Goal: Communication & Community: Participate in discussion

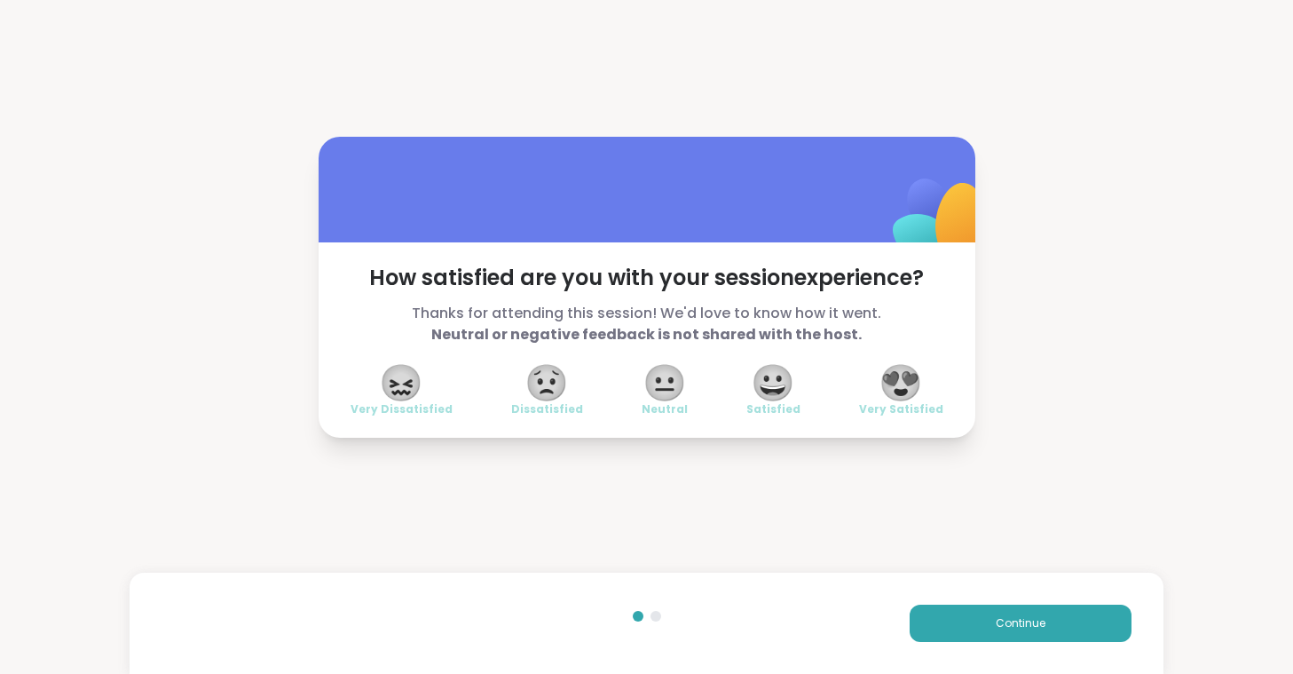
click at [908, 380] on span "😍" at bounding box center [901, 383] width 44 height 32
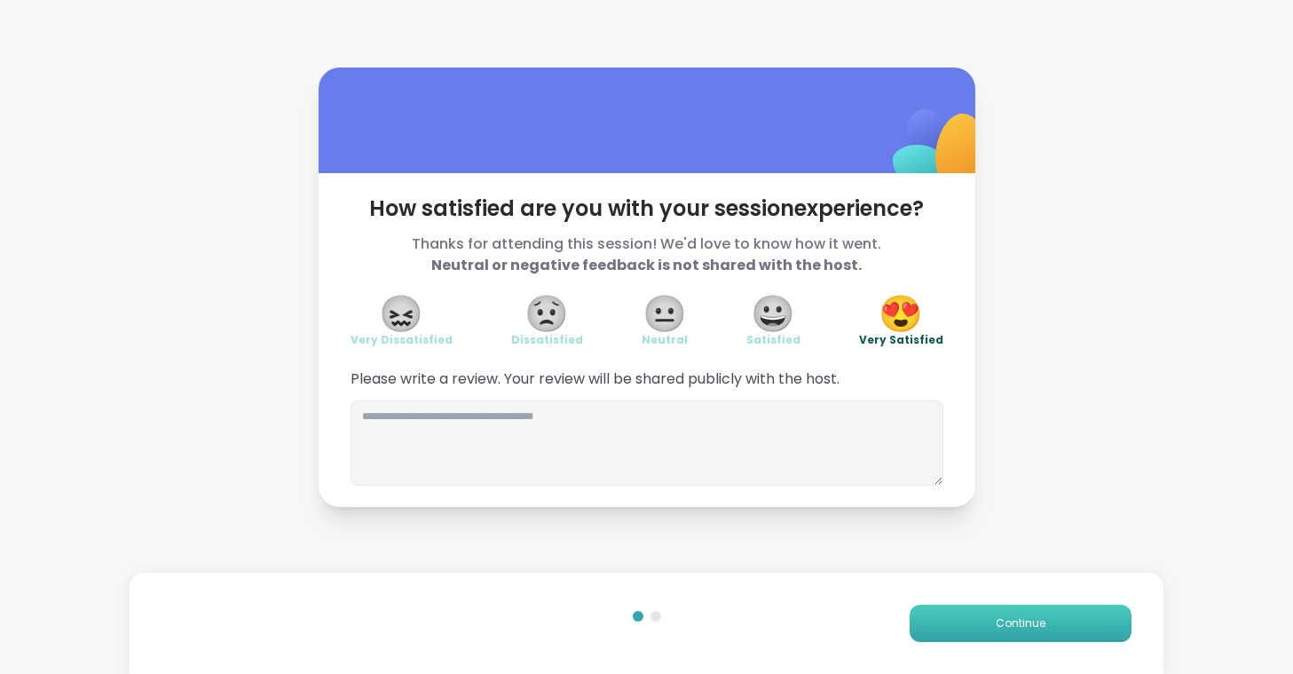
click at [970, 629] on button "Continue" at bounding box center [1021, 623] width 222 height 37
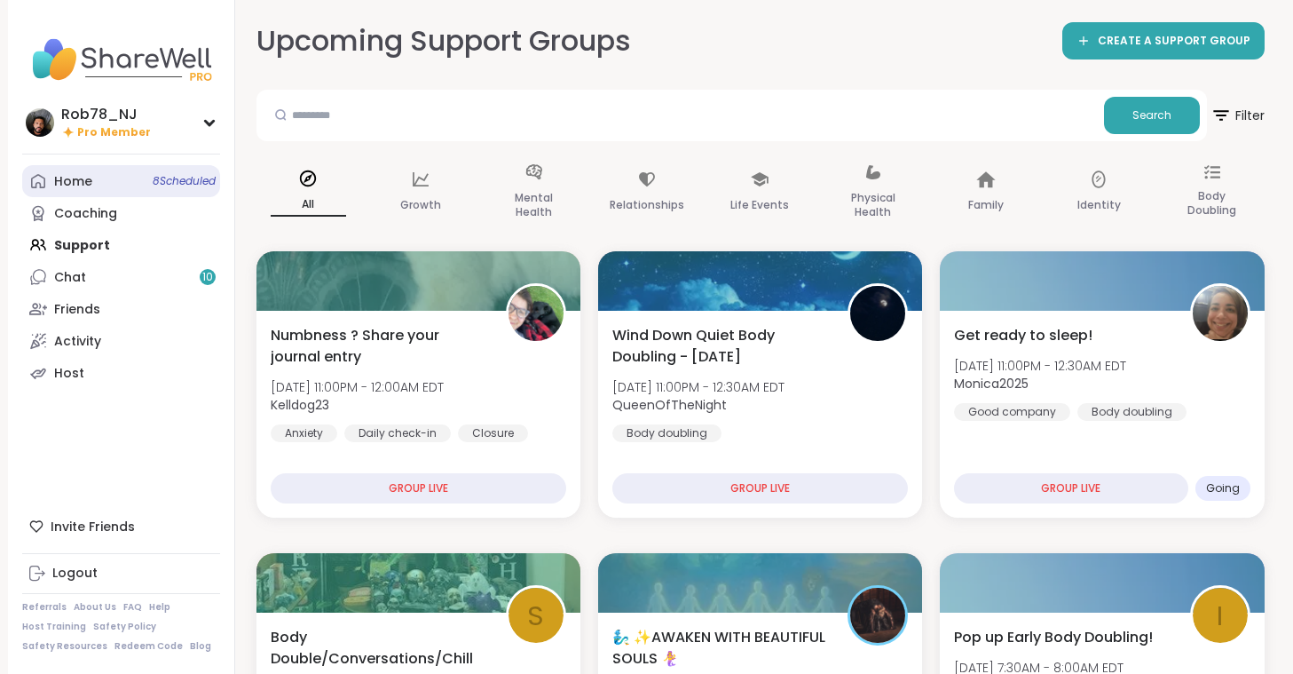
click at [156, 194] on link "Home 8 Scheduled" at bounding box center [121, 181] width 198 height 32
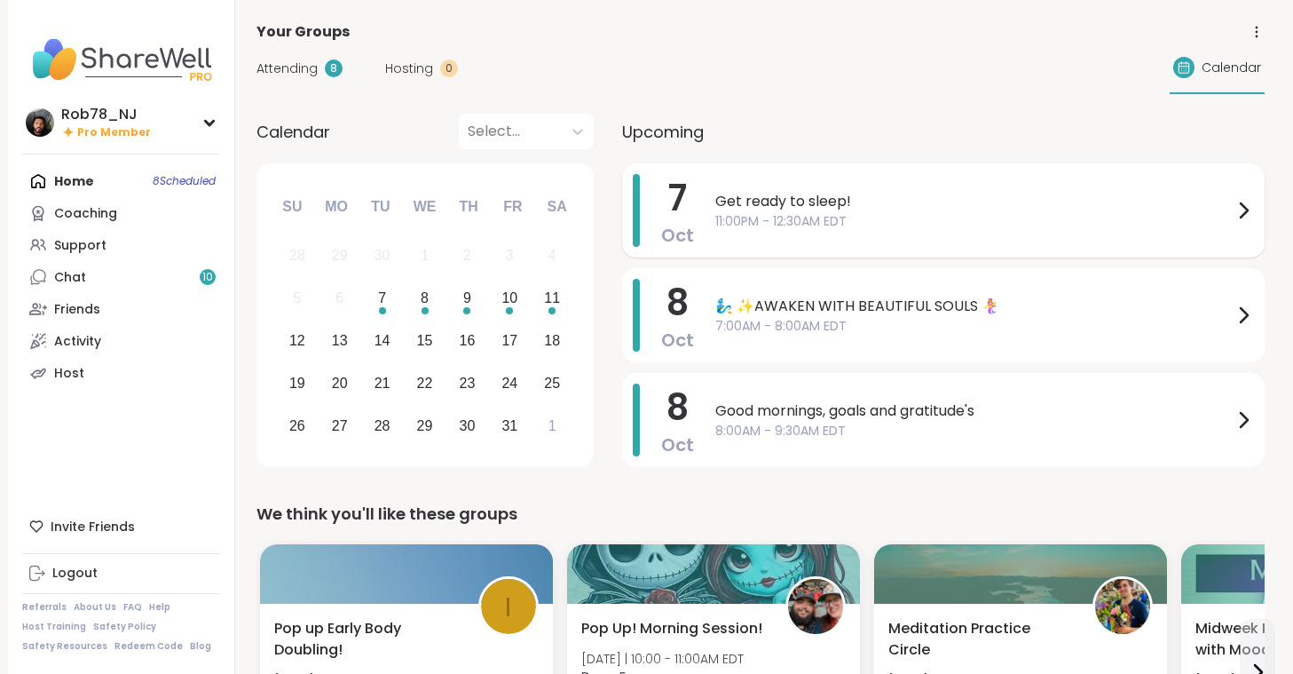
click at [776, 224] on span "11:00PM - 12:30AM EDT" at bounding box center [974, 221] width 518 height 19
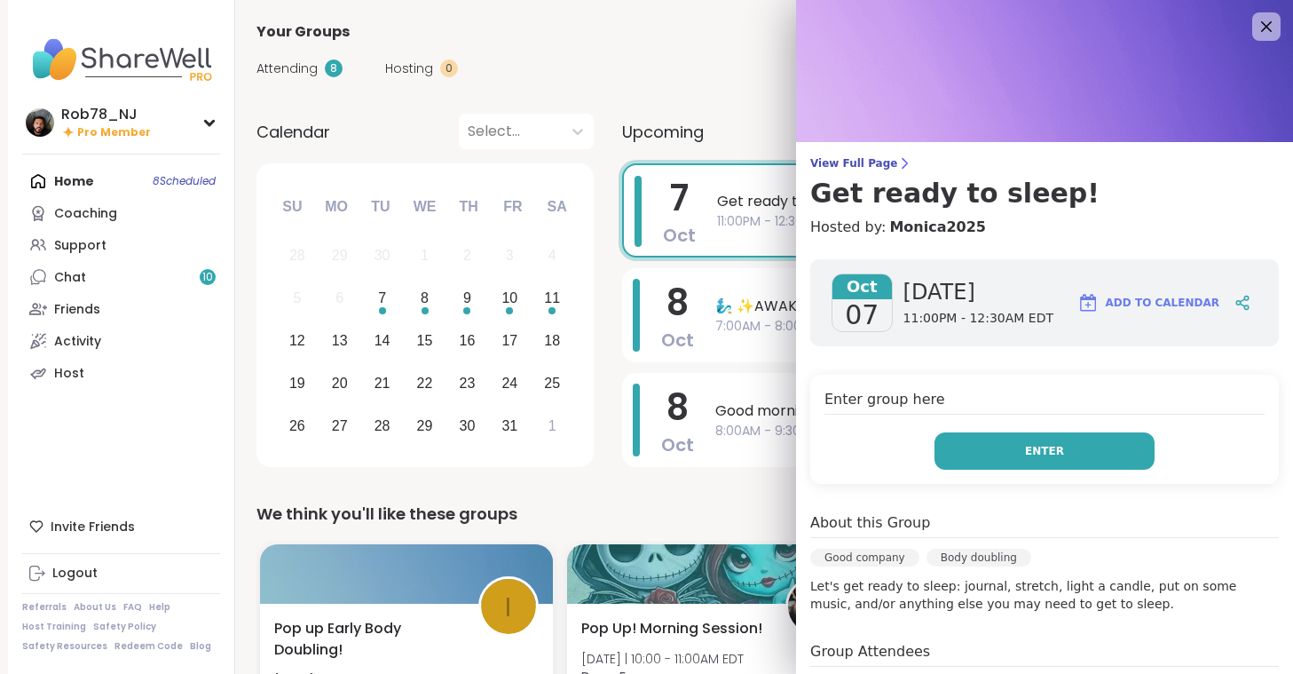
click at [982, 446] on button "Enter" at bounding box center [1045, 450] width 220 height 37
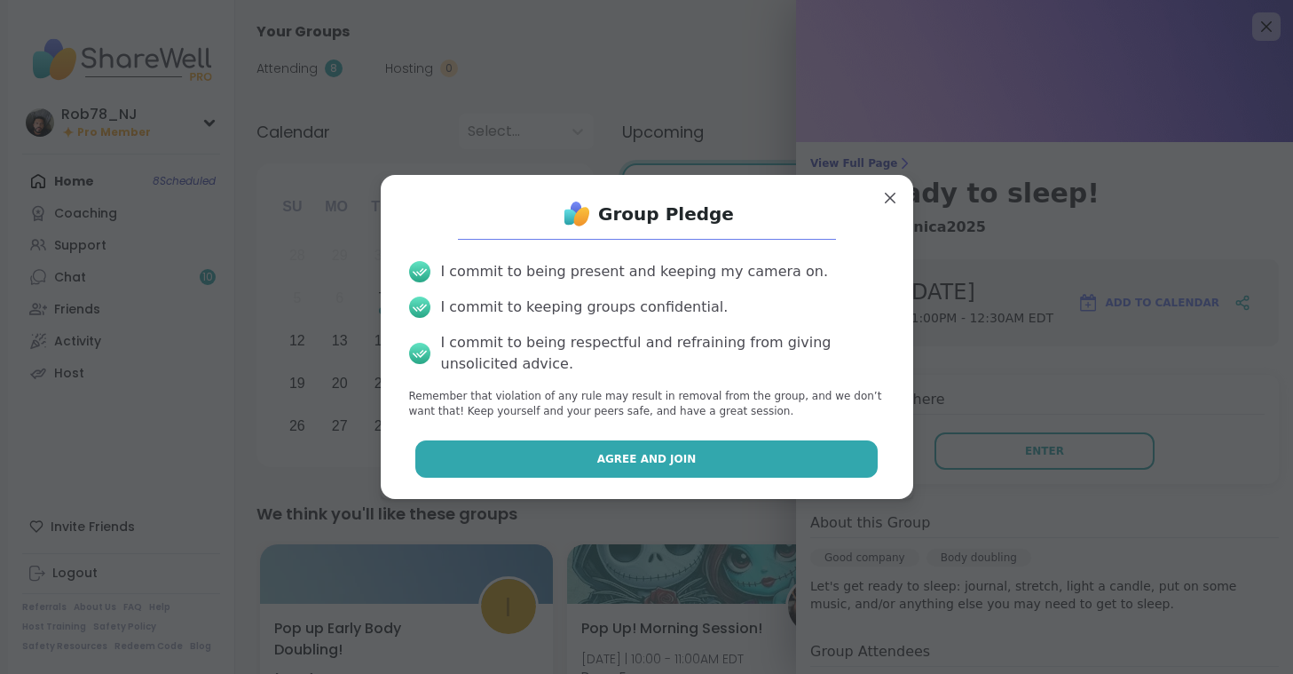
click at [652, 464] on span "Agree and Join" at bounding box center [646, 459] width 99 height 16
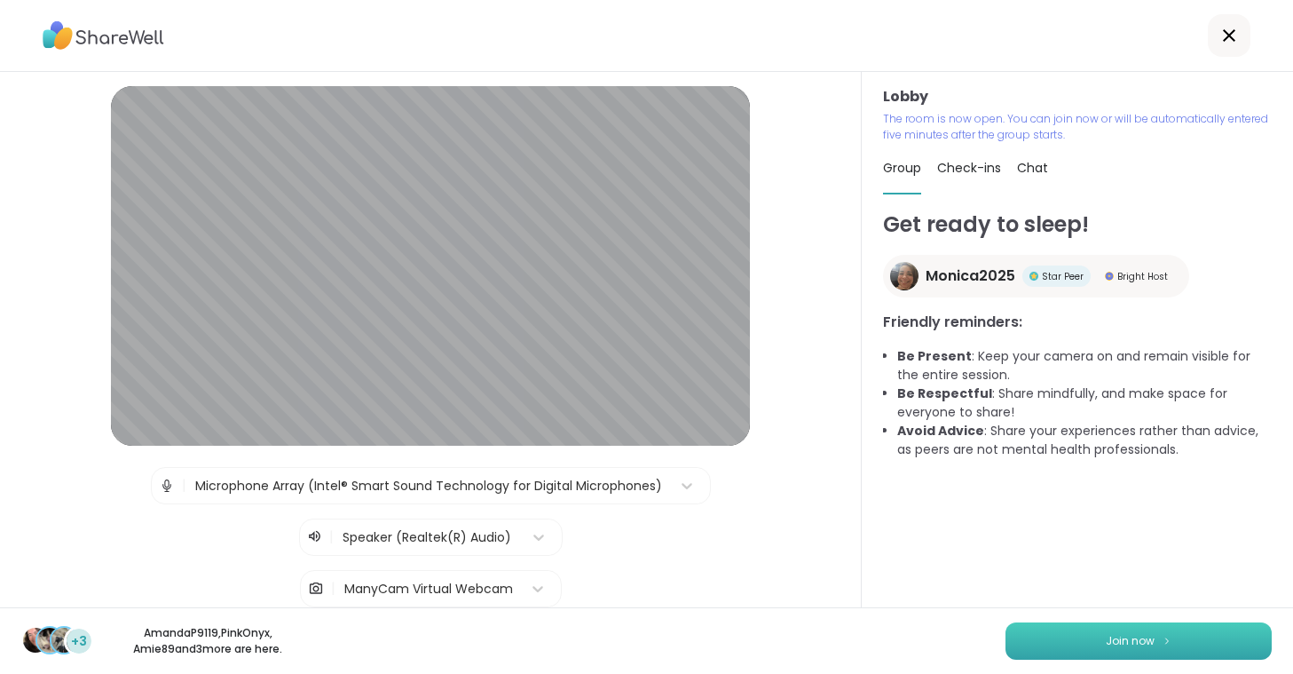
click at [1055, 640] on button "Join now" at bounding box center [1139, 640] width 266 height 37
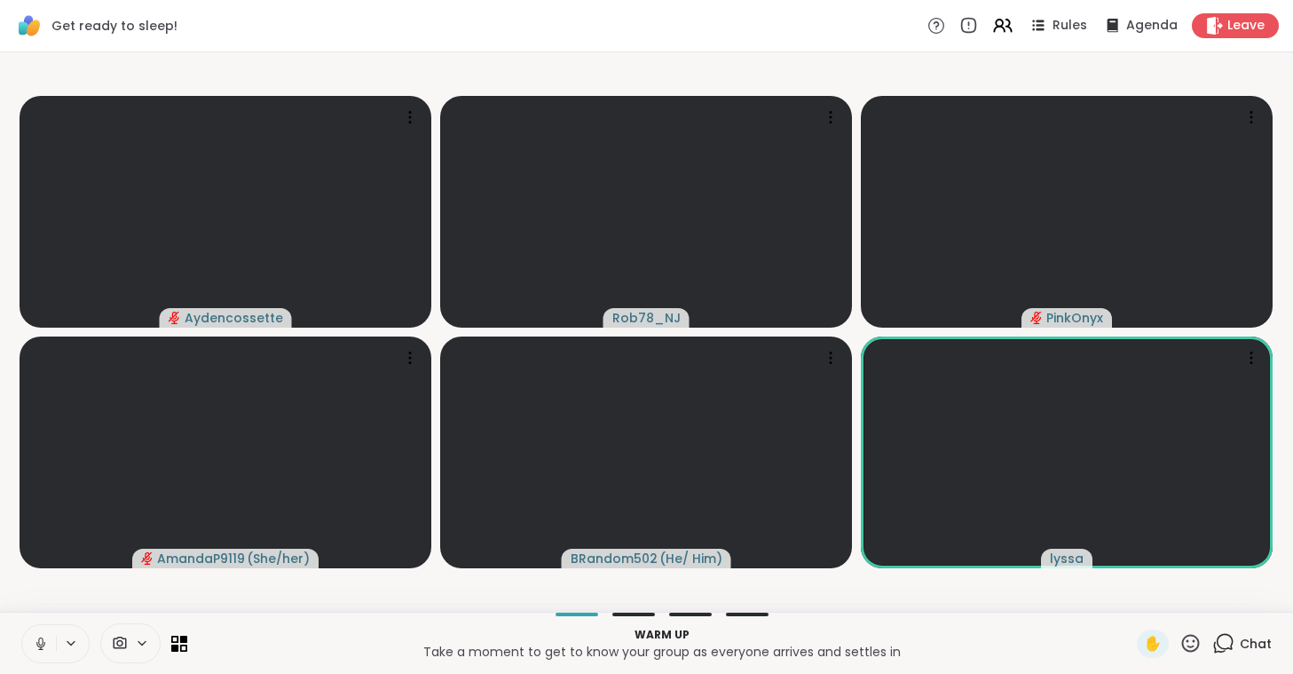
click at [46, 653] on button at bounding box center [39, 643] width 34 height 37
click at [117, 644] on icon at bounding box center [120, 642] width 13 height 12
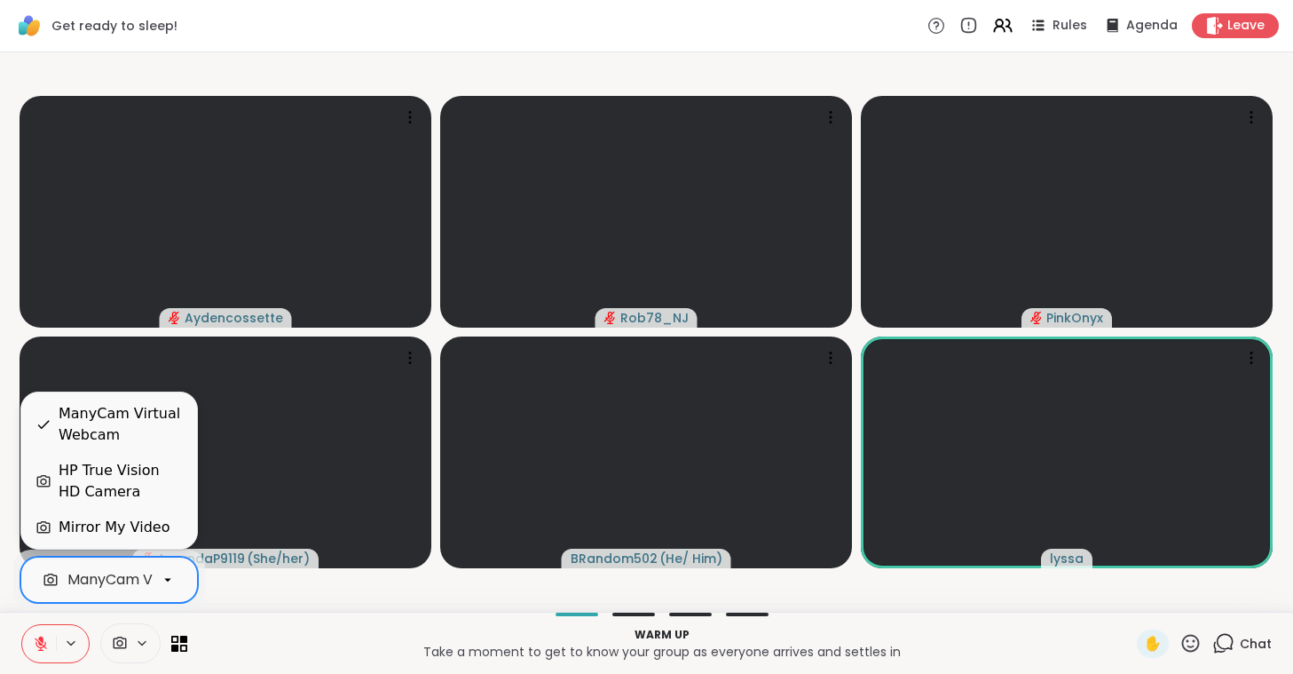
click at [127, 582] on div "ManyCam Virtual Webcam" at bounding box center [161, 579] width 189 height 21
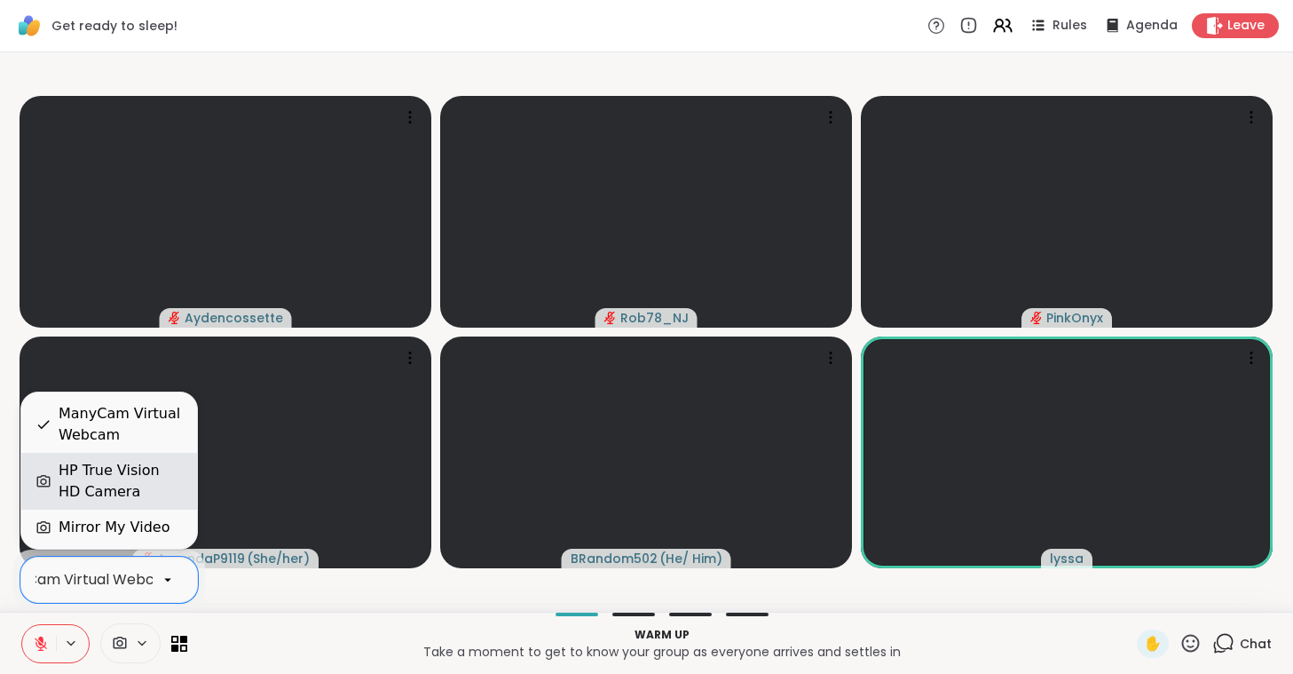
click at [127, 503] on div "HP True Vision HD Camera" at bounding box center [109, 481] width 176 height 57
